Goal: Transaction & Acquisition: Obtain resource

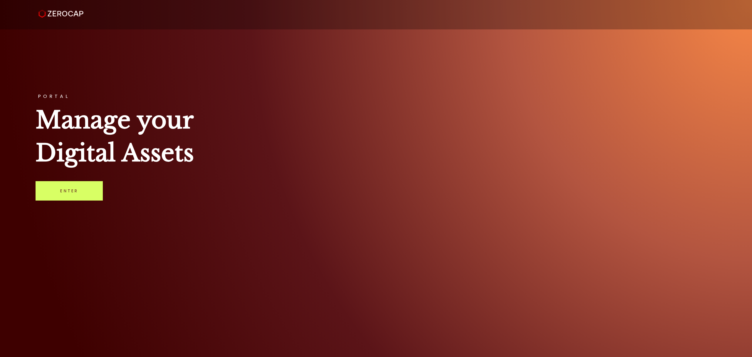
click at [29, 184] on div "PORTAL Manage your Digital Assets Enter" at bounding box center [376, 178] width 752 height 357
click at [66, 197] on link "Enter" at bounding box center [69, 190] width 67 height 19
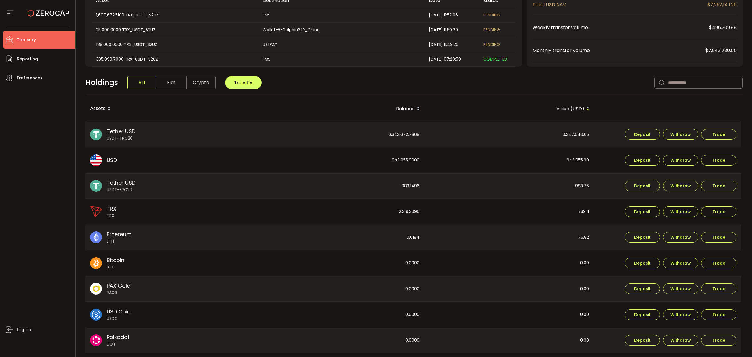
scroll to position [130, 0]
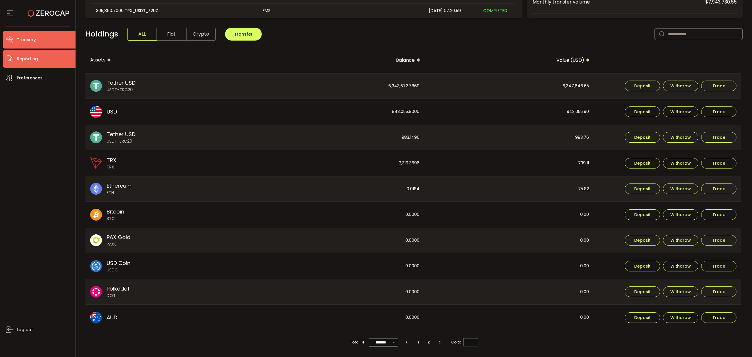
click at [49, 58] on li "Reporting" at bounding box center [39, 59] width 73 height 18
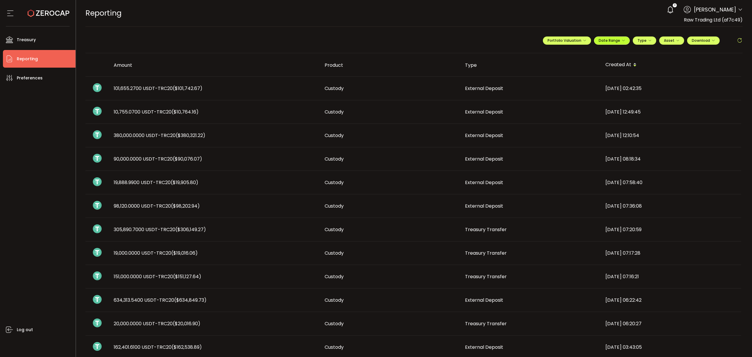
click at [618, 40] on span "Date Range" at bounding box center [612, 40] width 26 height 5
click at [570, 51] on icon at bounding box center [573, 53] width 7 height 6
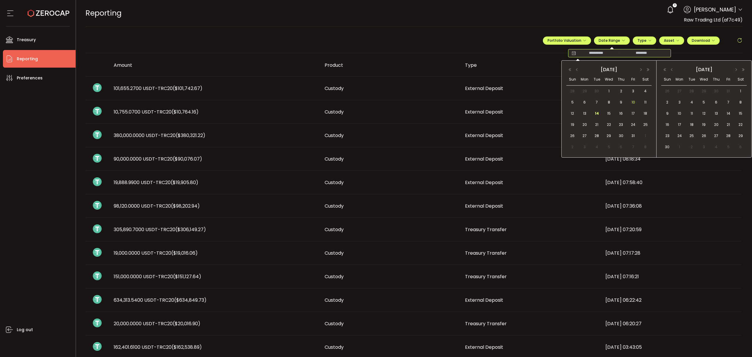
click at [633, 102] on span "10" at bounding box center [633, 102] width 7 height 7
click at [597, 115] on span "14" at bounding box center [596, 113] width 7 height 7
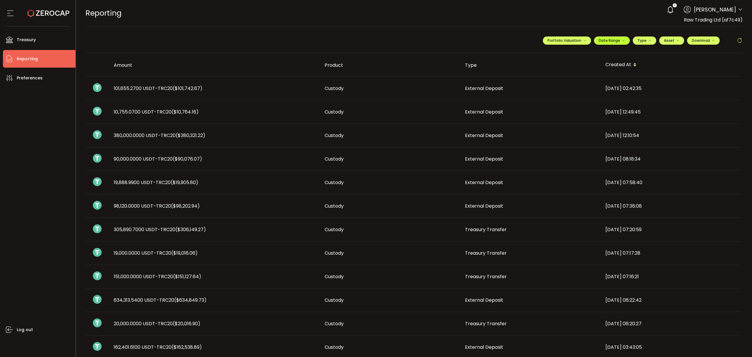
click at [605, 40] on span "Date Range" at bounding box center [612, 40] width 26 height 5
click at [699, 39] on span "Download" at bounding box center [703, 40] width 23 height 5
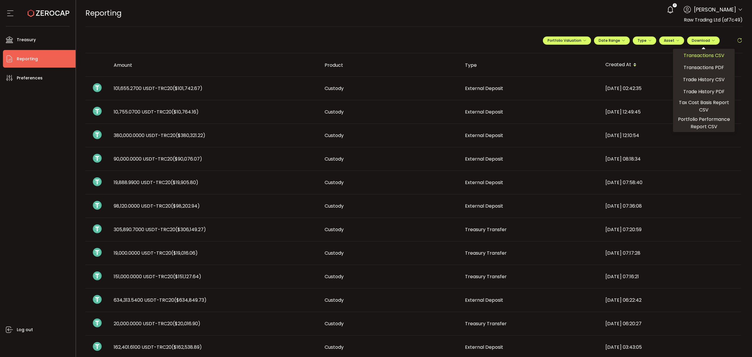
click at [701, 56] on span "Transactions CSV" at bounding box center [704, 55] width 41 height 7
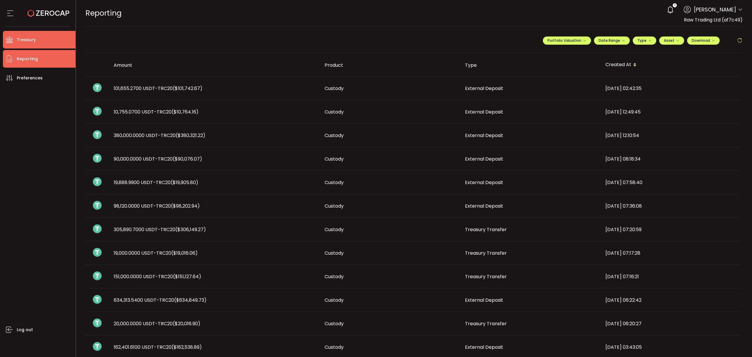
click at [35, 33] on li "Treasury" at bounding box center [39, 40] width 73 height 18
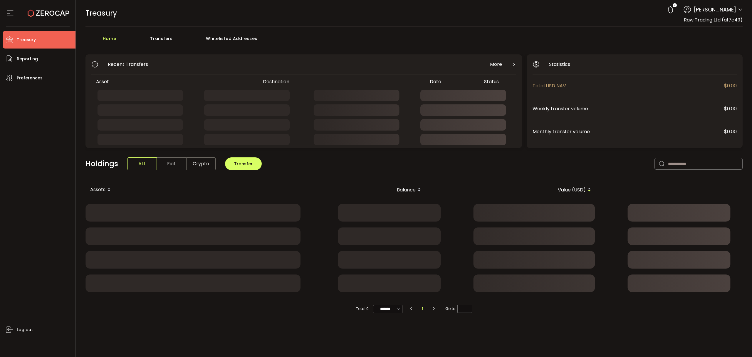
click at [186, 45] on div "Transfers" at bounding box center [162, 42] width 56 height 18
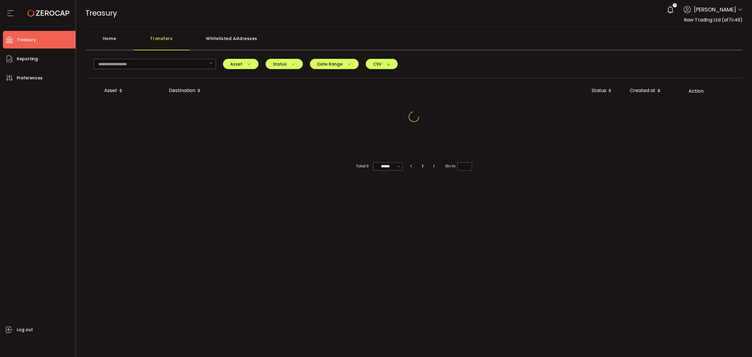
click at [174, 38] on div "Transfers" at bounding box center [162, 42] width 56 height 18
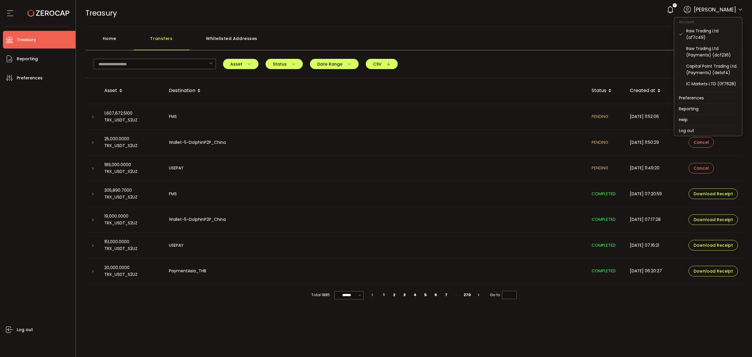
click at [740, 11] on icon at bounding box center [740, 9] width 5 height 5
click at [709, 53] on div "Raw Trading Ltd (Payments) (dcf236)" at bounding box center [711, 51] width 51 height 13
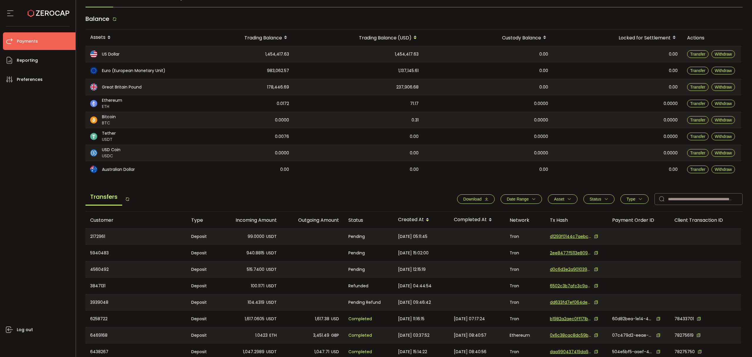
scroll to position [102, 0]
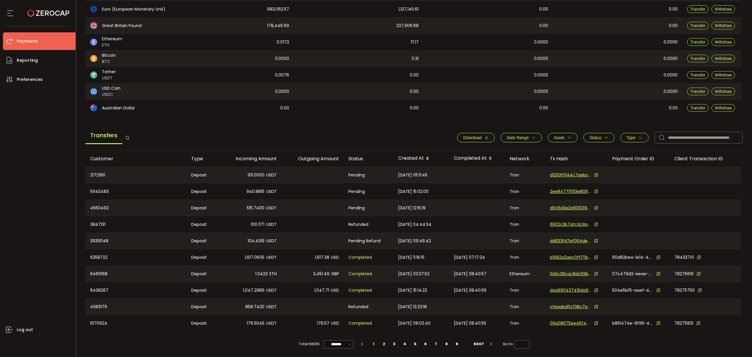
click at [516, 138] on span "Date Range" at bounding box center [518, 137] width 22 height 5
click at [494, 149] on icon at bounding box center [497, 151] width 6 height 9
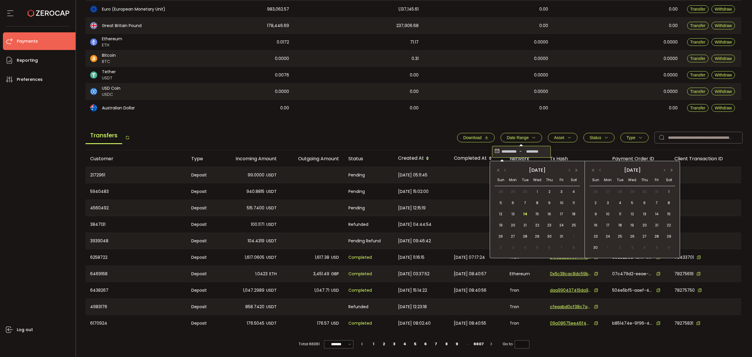
click at [538, 193] on span "1" at bounding box center [537, 191] width 7 height 7
click at [527, 212] on span "14" at bounding box center [525, 213] width 7 height 7
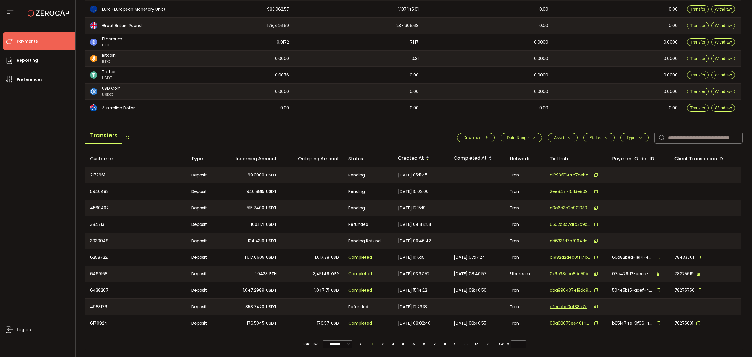
drag, startPoint x: 472, startPoint y: 136, endPoint x: 486, endPoint y: 144, distance: 16.8
click at [472, 136] on span "Download" at bounding box center [472, 137] width 18 height 5
